Goal: Task Accomplishment & Management: Use online tool/utility

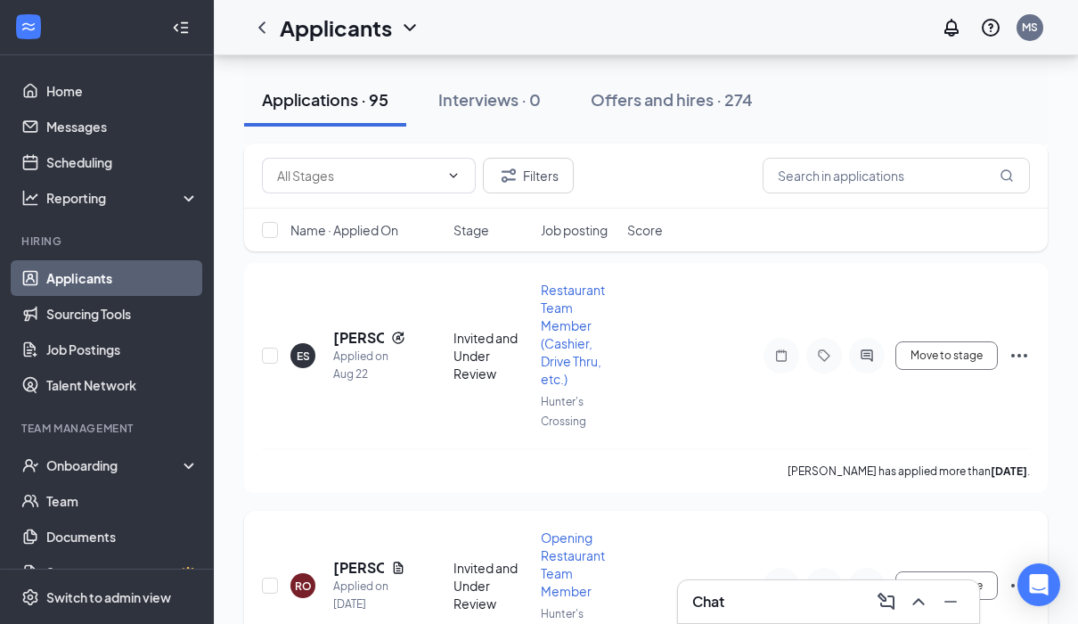
scroll to position [2094, 0]
click at [347, 348] on h5 "[PERSON_NAME]" at bounding box center [358, 339] width 51 height 20
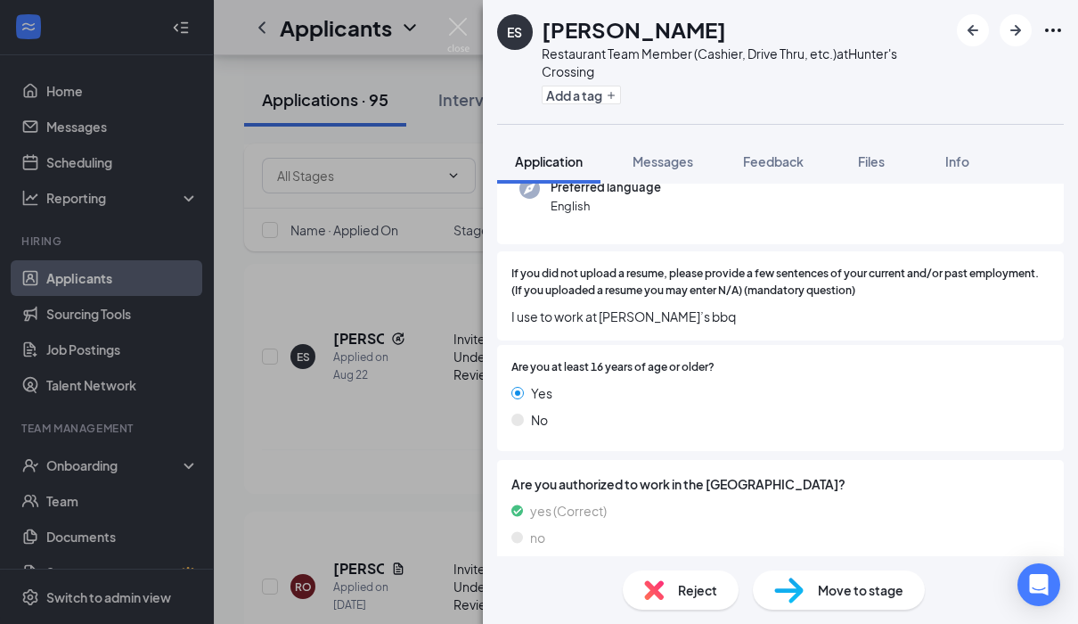
scroll to position [261, 0]
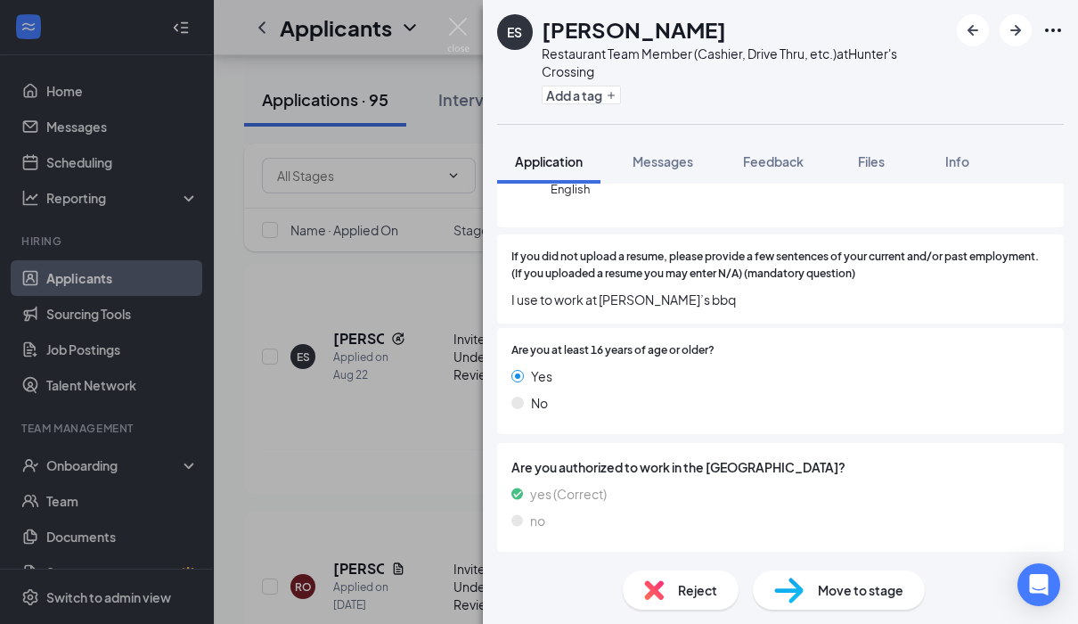
click at [327, 330] on div "ES Ellie Satterfield Restaurant Team Member (Cashier, Drive Thru, etc.) at Hunt…" at bounding box center [539, 312] width 1078 height 624
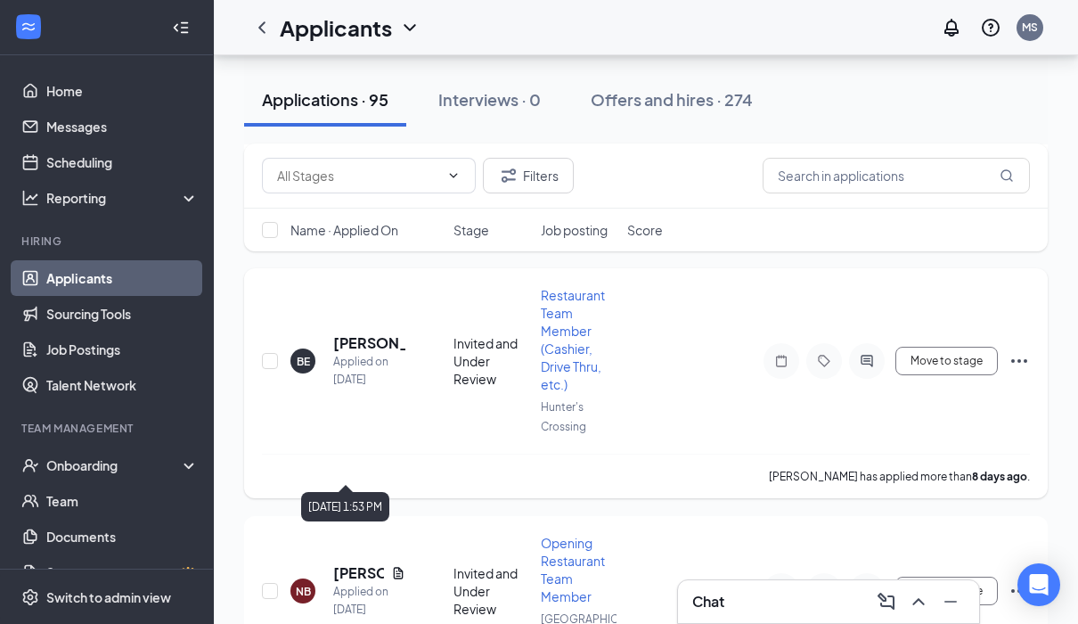
scroll to position [3113, 0]
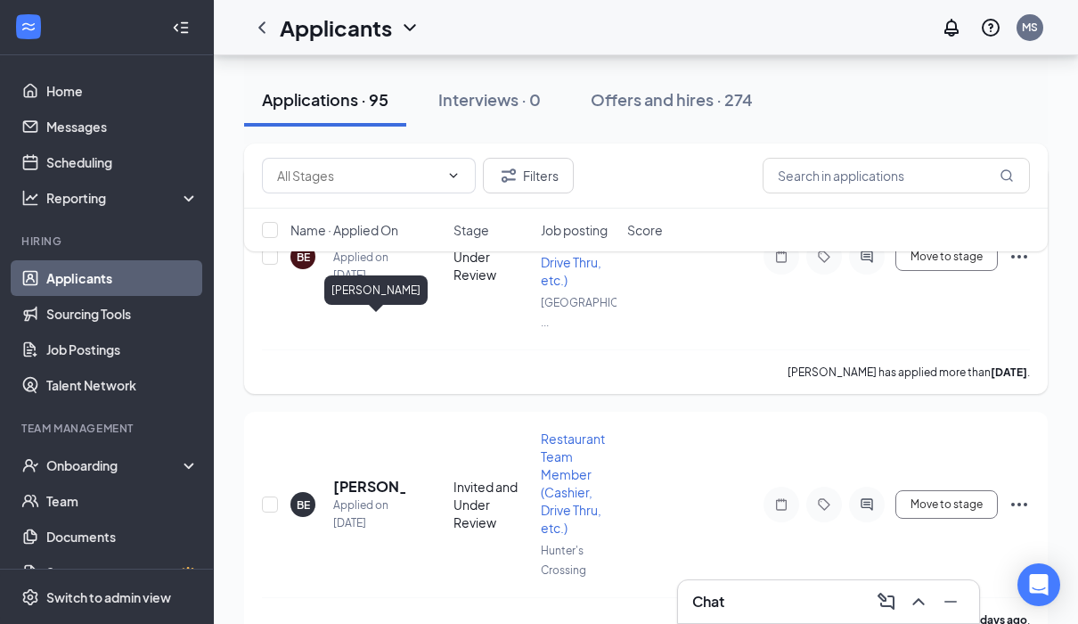
click at [354, 249] on h5 "[PERSON_NAME]" at bounding box center [369, 239] width 72 height 20
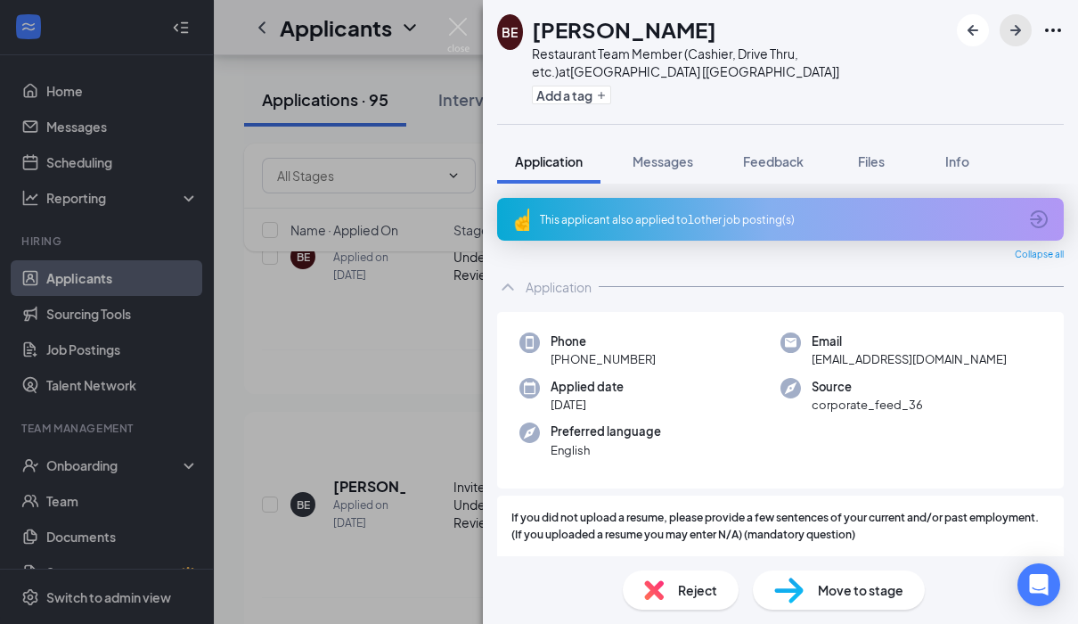
click at [1013, 34] on icon "ArrowRight" at bounding box center [1015, 30] width 21 height 21
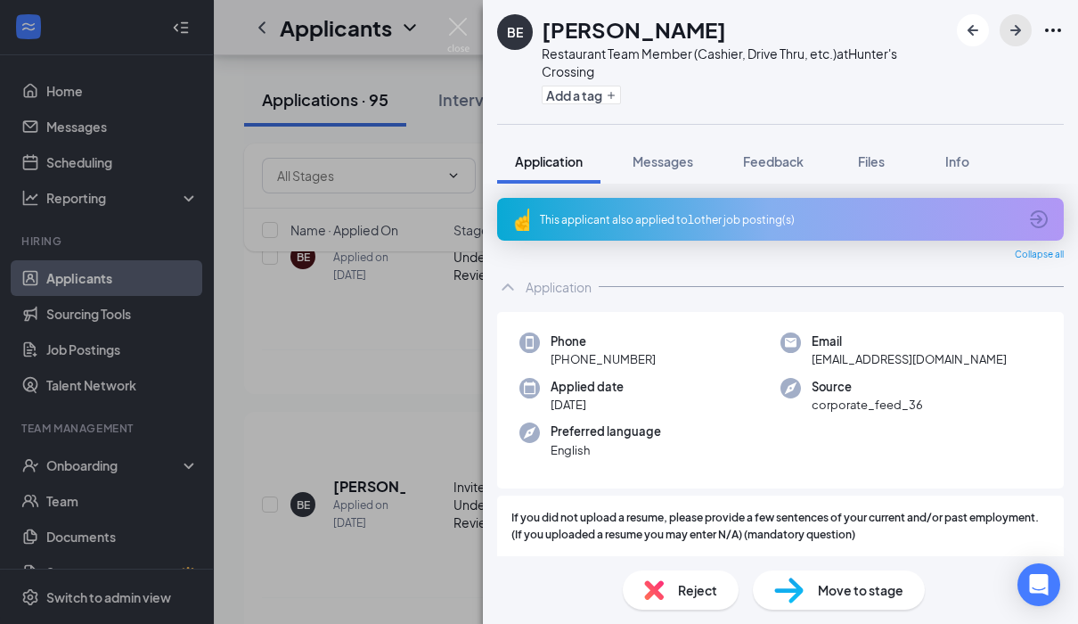
click at [1010, 28] on icon "ArrowRight" at bounding box center [1015, 30] width 21 height 21
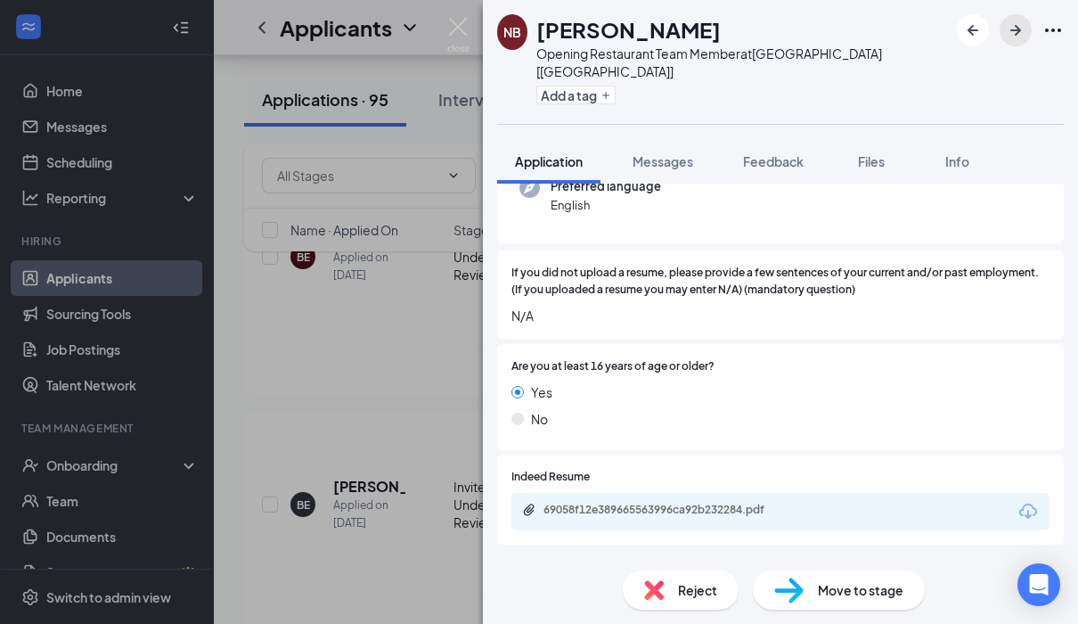
scroll to position [217, 0]
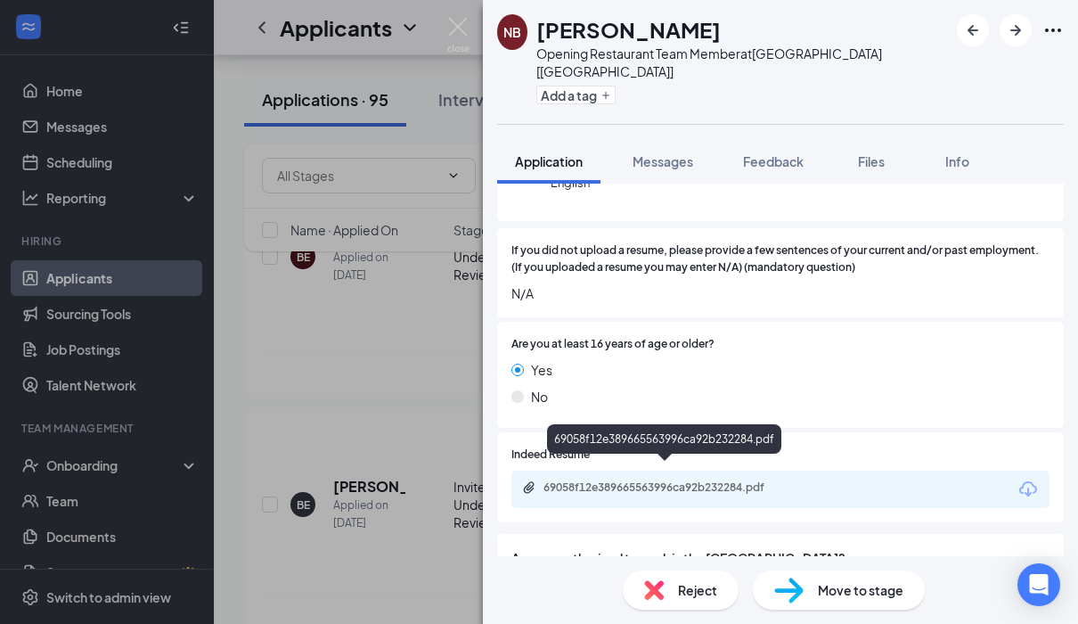
click at [727, 480] on div "69058f12e389665563996ca92b232284.pdf" at bounding box center [667, 487] width 249 height 14
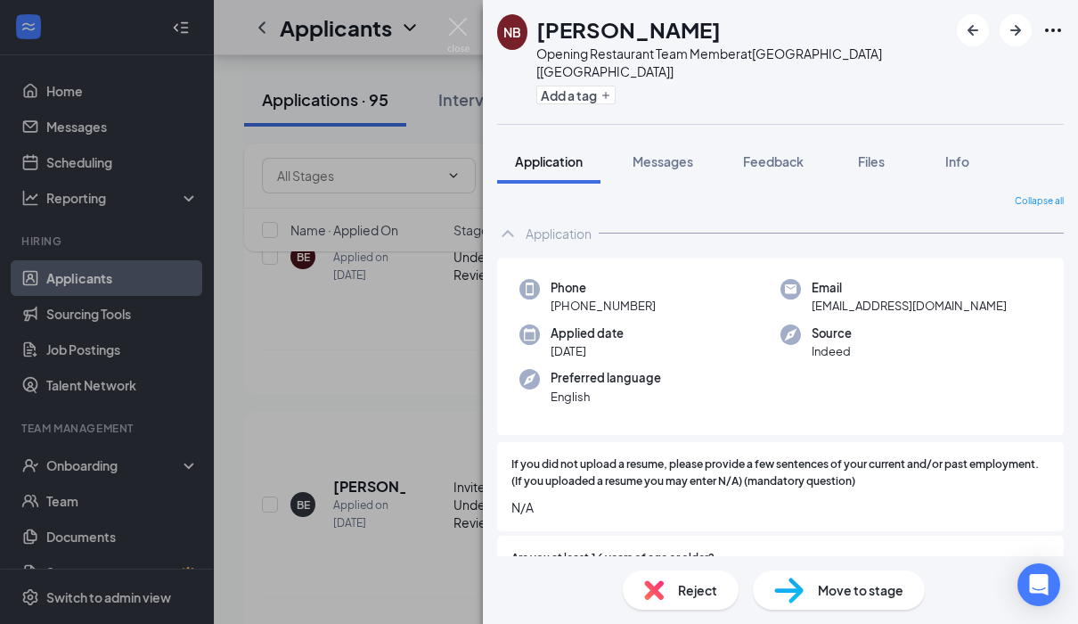
scroll to position [0, 0]
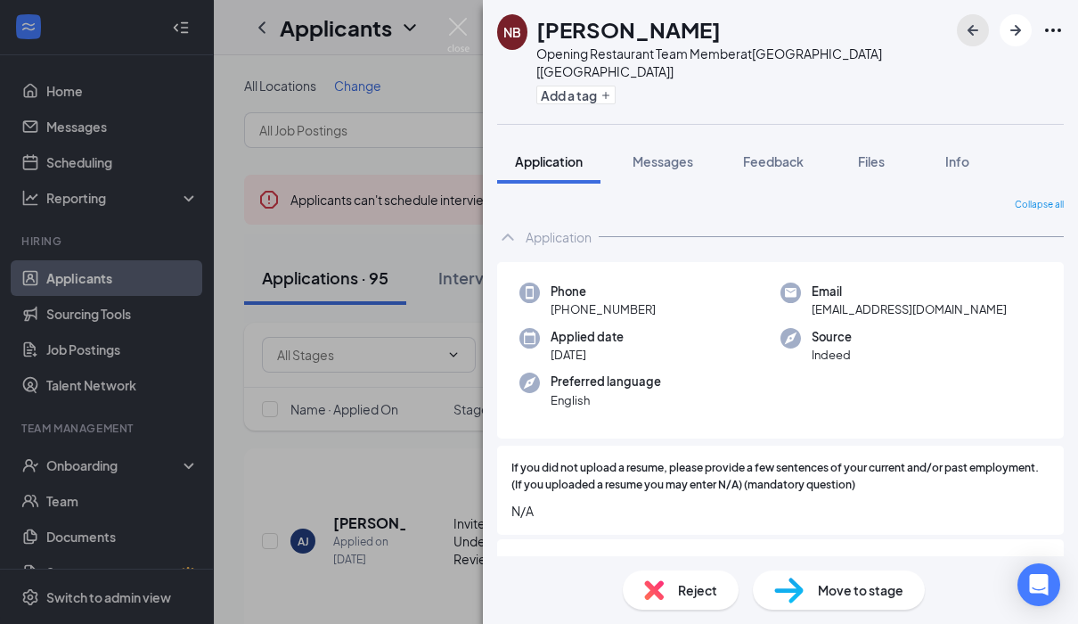
click at [965, 30] on icon "ArrowLeftNew" at bounding box center [972, 30] width 21 height 21
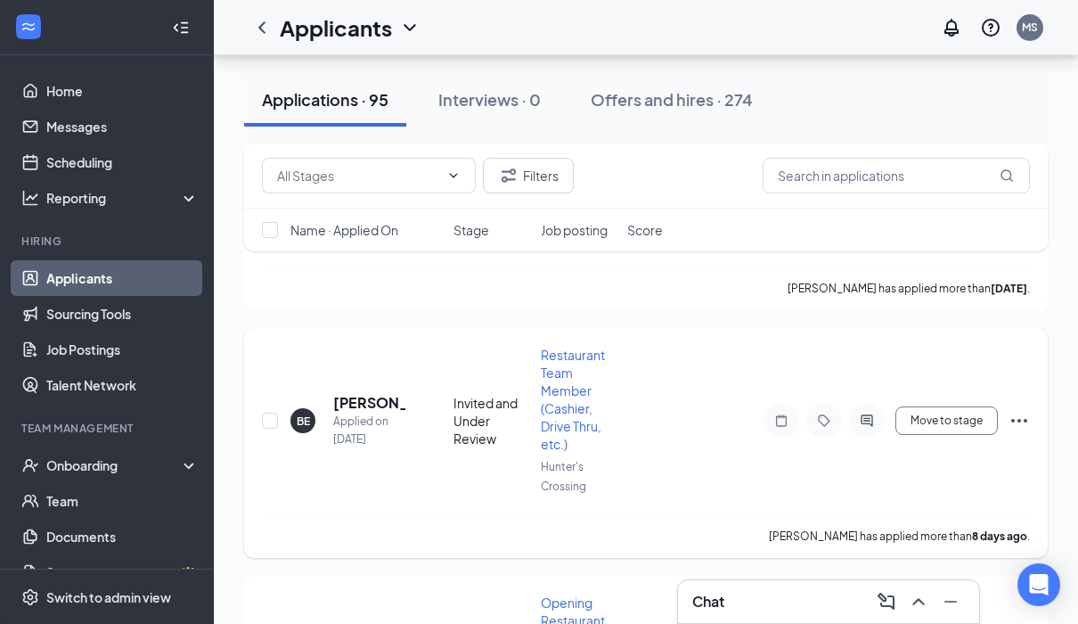
scroll to position [3495, 0]
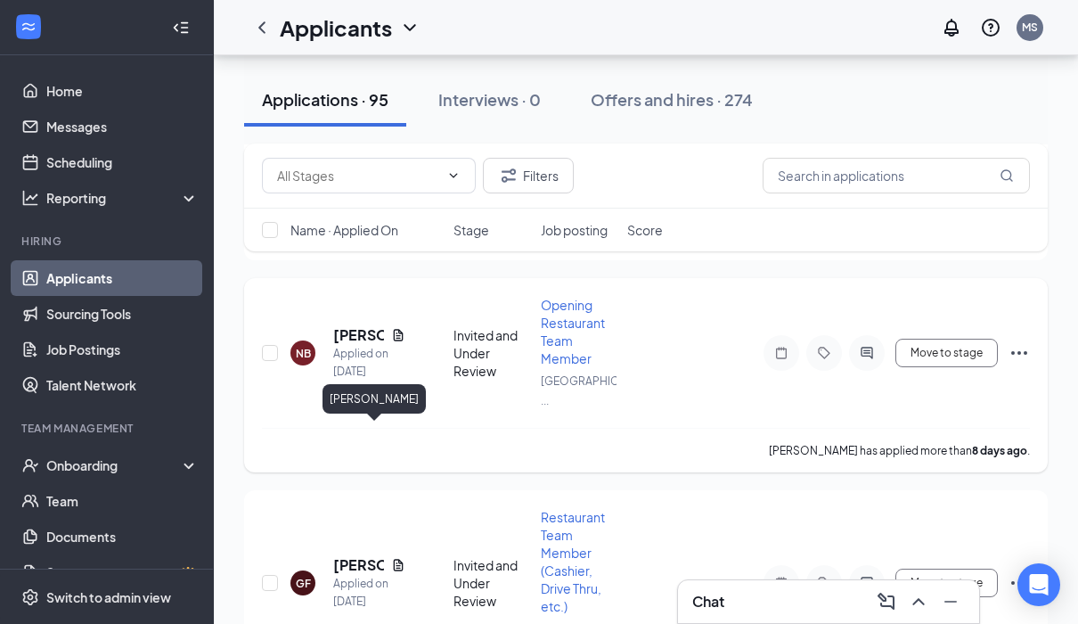
click at [361, 345] on h5 "[PERSON_NAME]" at bounding box center [358, 335] width 51 height 20
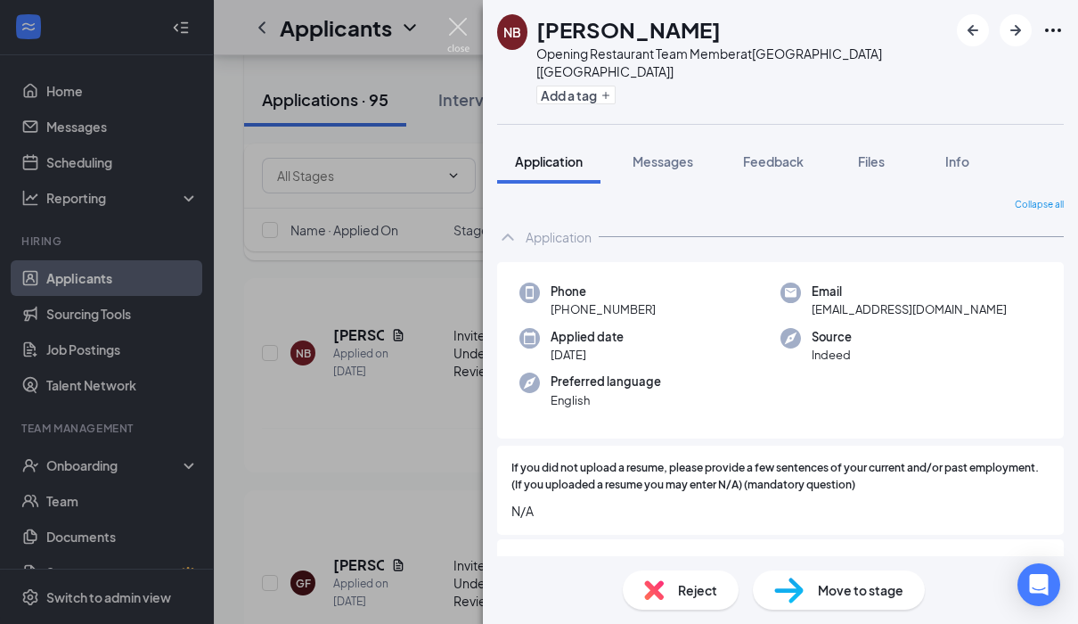
drag, startPoint x: 455, startPoint y: 35, endPoint x: 419, endPoint y: 281, distance: 249.4
click at [455, 34] on img at bounding box center [458, 35] width 22 height 35
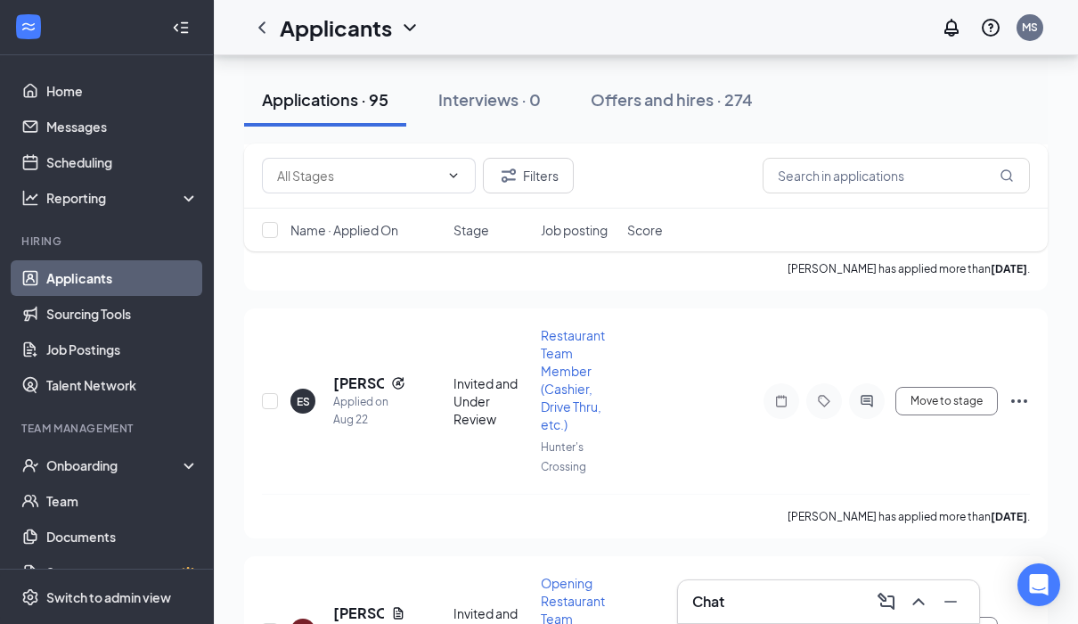
scroll to position [1980, 0]
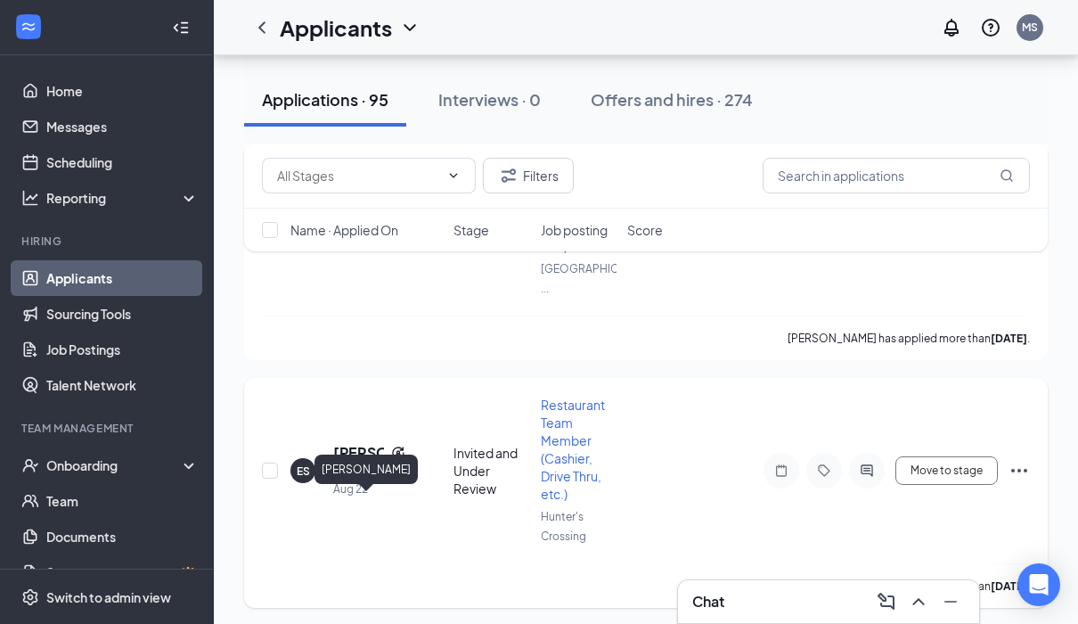
click at [355, 462] on h5 "[PERSON_NAME]" at bounding box center [358, 453] width 51 height 20
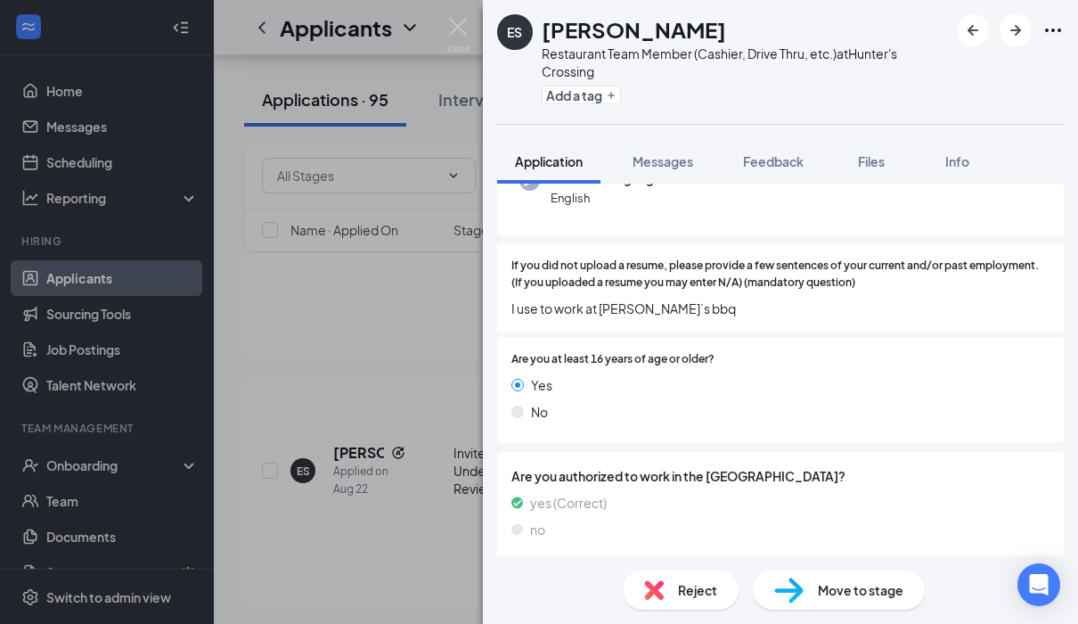
scroll to position [261, 0]
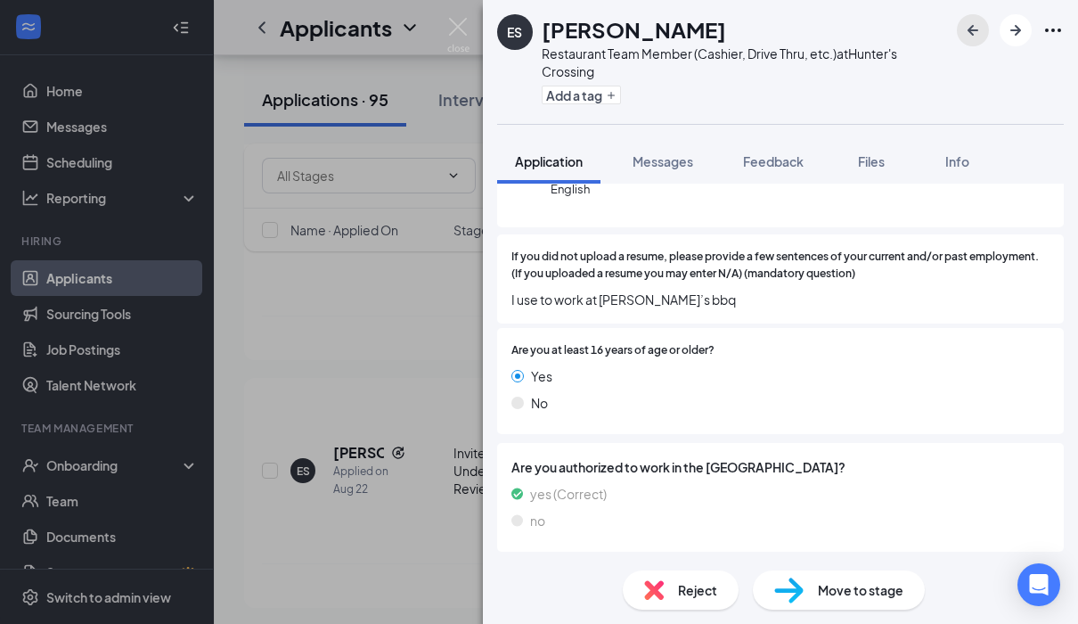
click at [977, 31] on icon "ArrowLeftNew" at bounding box center [972, 30] width 21 height 21
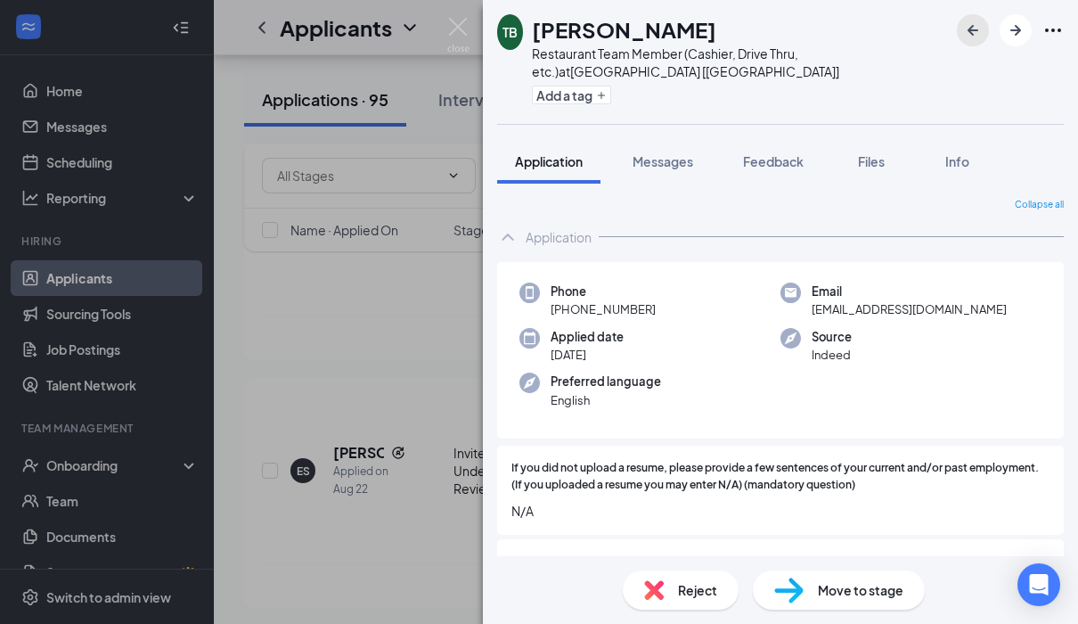
click at [971, 27] on icon "ArrowLeftNew" at bounding box center [972, 30] width 11 height 11
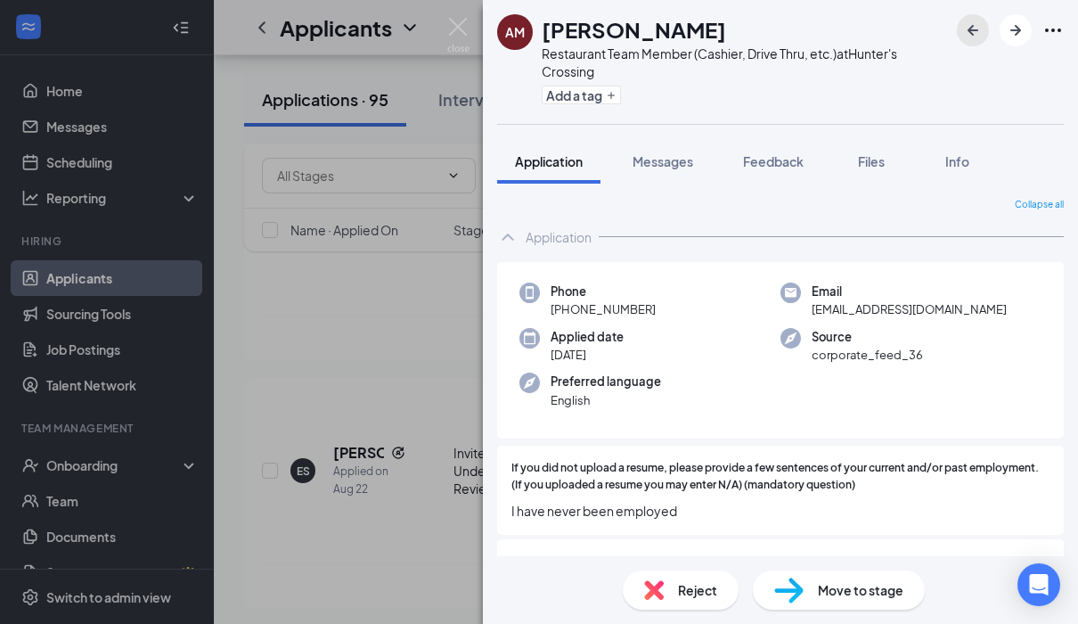
click at [971, 21] on icon "ArrowLeftNew" at bounding box center [972, 30] width 21 height 21
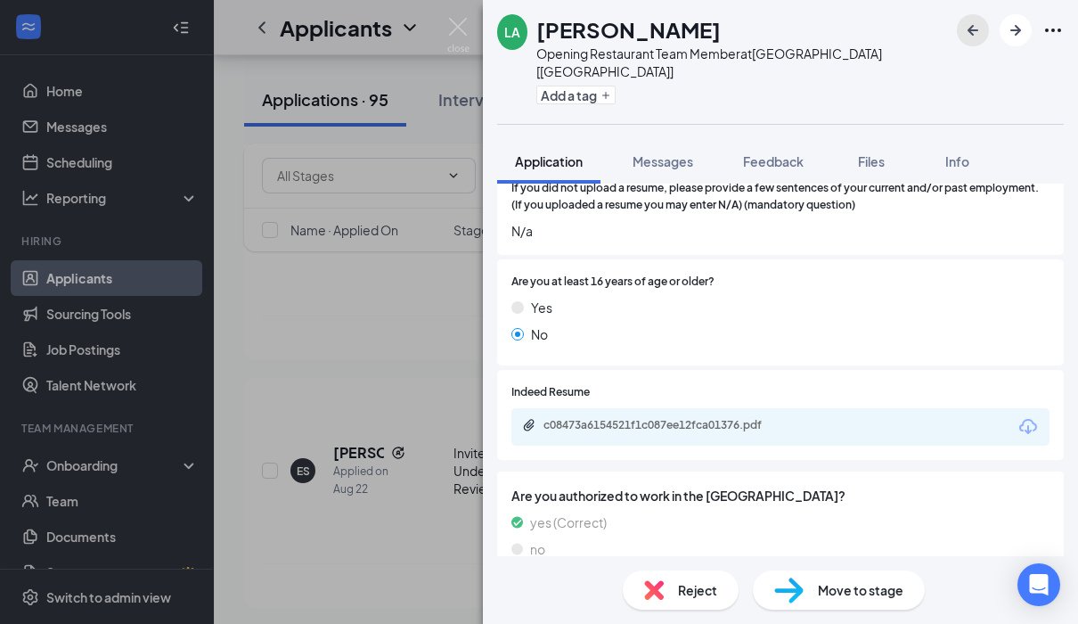
scroll to position [290, 0]
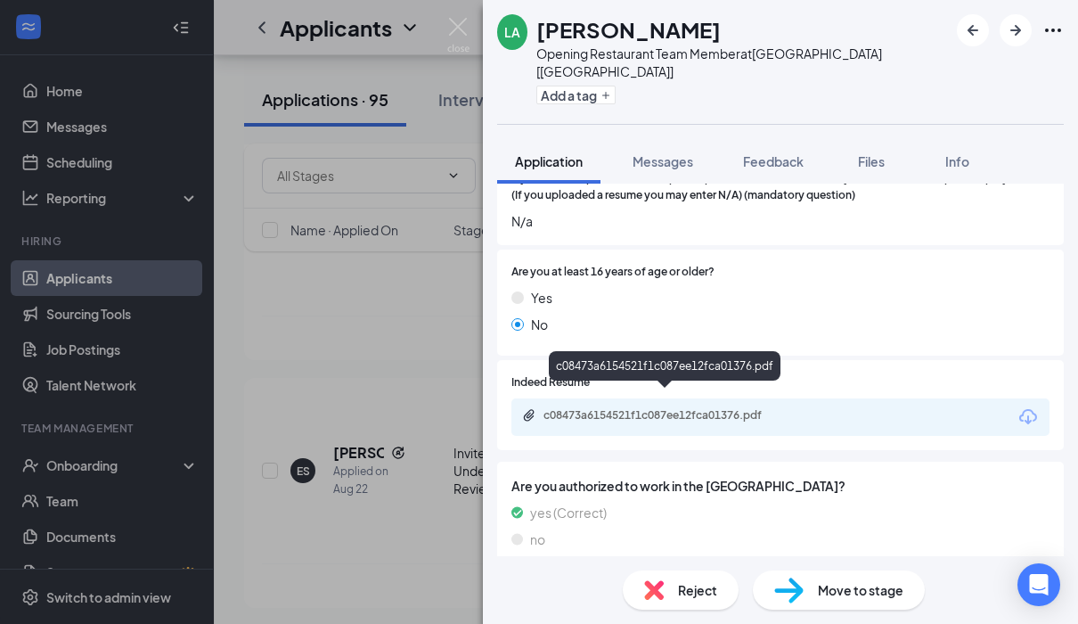
click at [744, 408] on div "c08473a6154521f1c087ee12fca01376.pdf" at bounding box center [667, 415] width 249 height 14
